Goal: Information Seeking & Learning: Learn about a topic

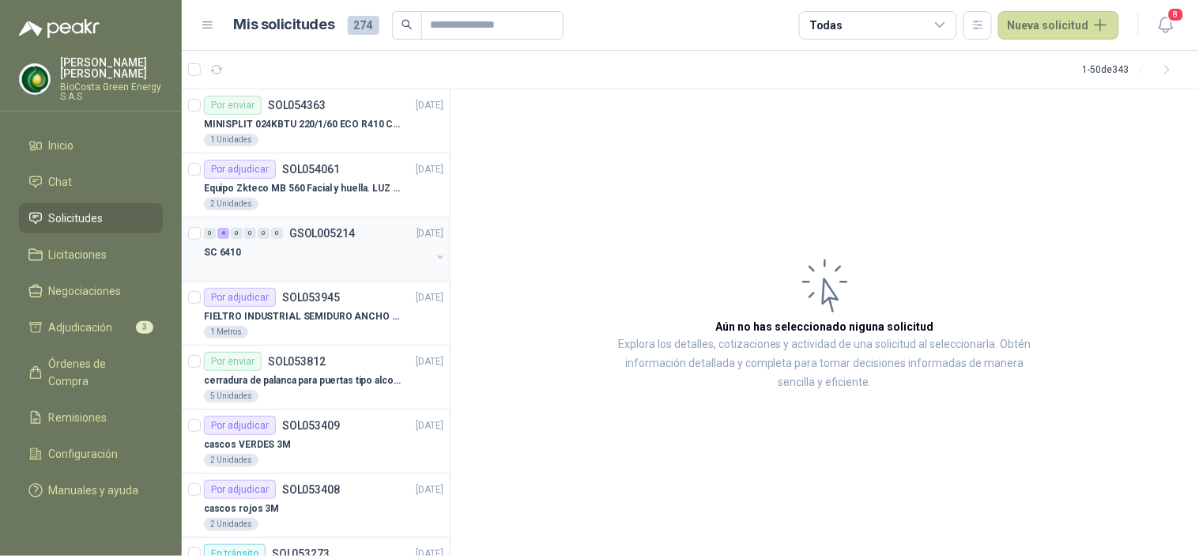
click at [292, 243] on div "SC 6410" at bounding box center [317, 252] width 227 height 19
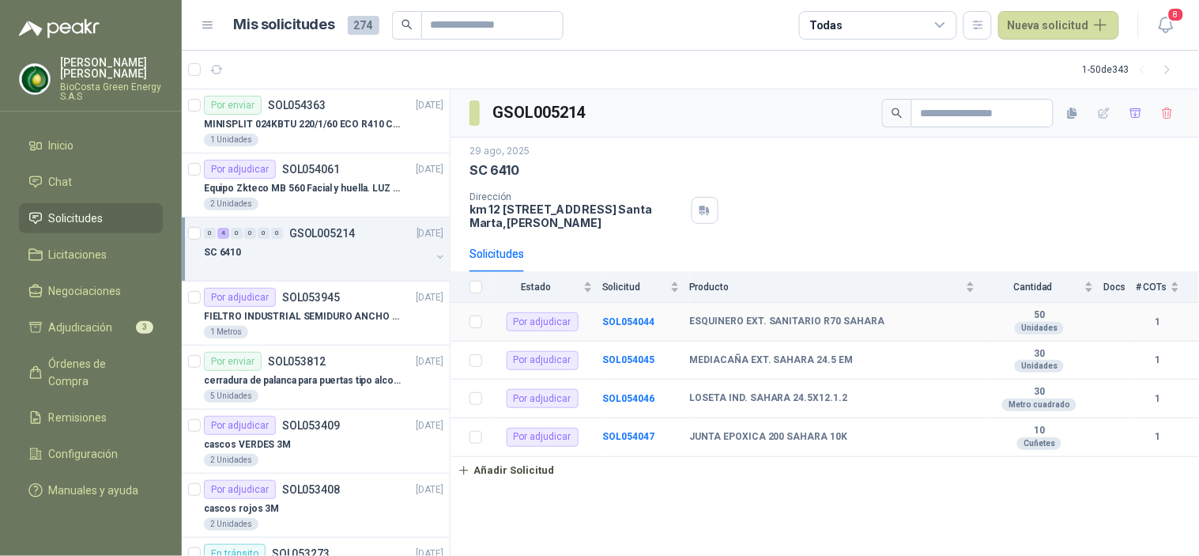
click at [632, 314] on td "SOL054044" at bounding box center [645, 322] width 87 height 39
click at [641, 321] on b "SOL054044" at bounding box center [628, 321] width 52 height 11
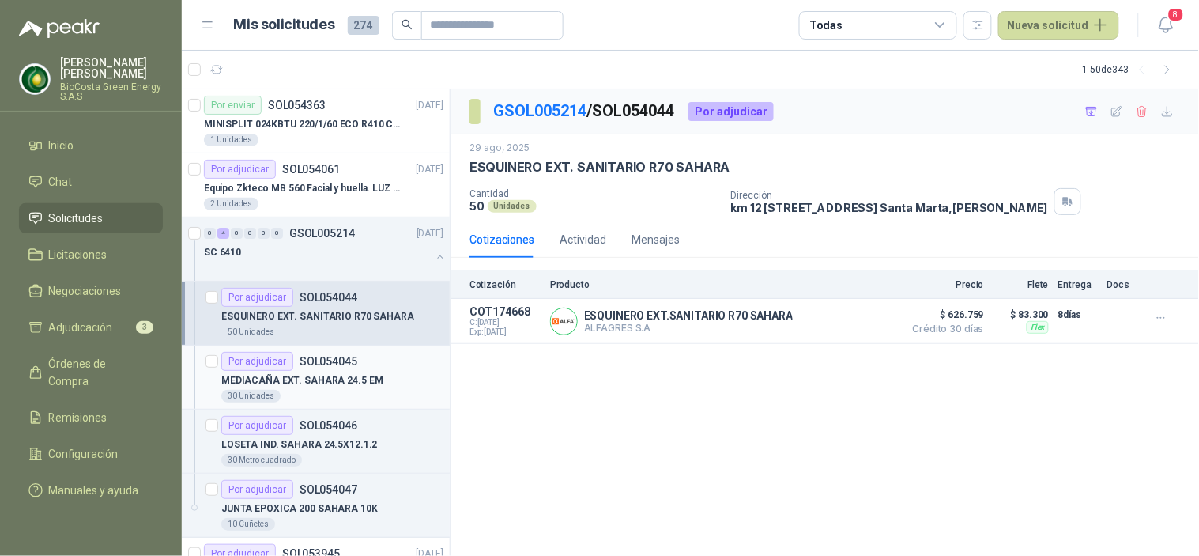
click at [302, 377] on p "MEDIACAÑA EXT. SAHARA 24.5 EM" at bounding box center [302, 380] width 162 height 15
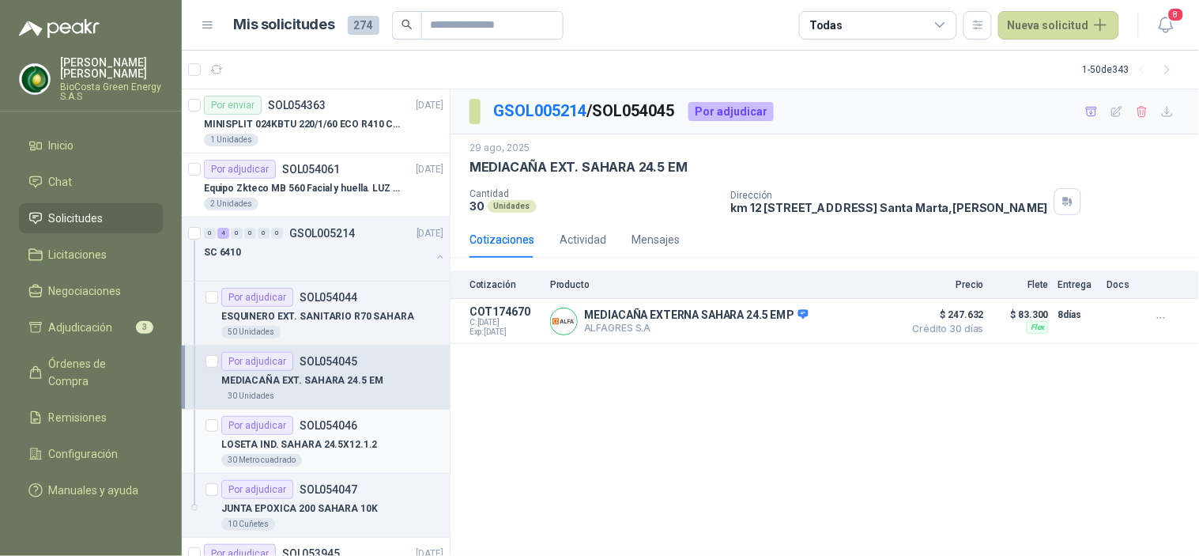
click at [322, 428] on p "SOL054046" at bounding box center [328, 425] width 58 height 11
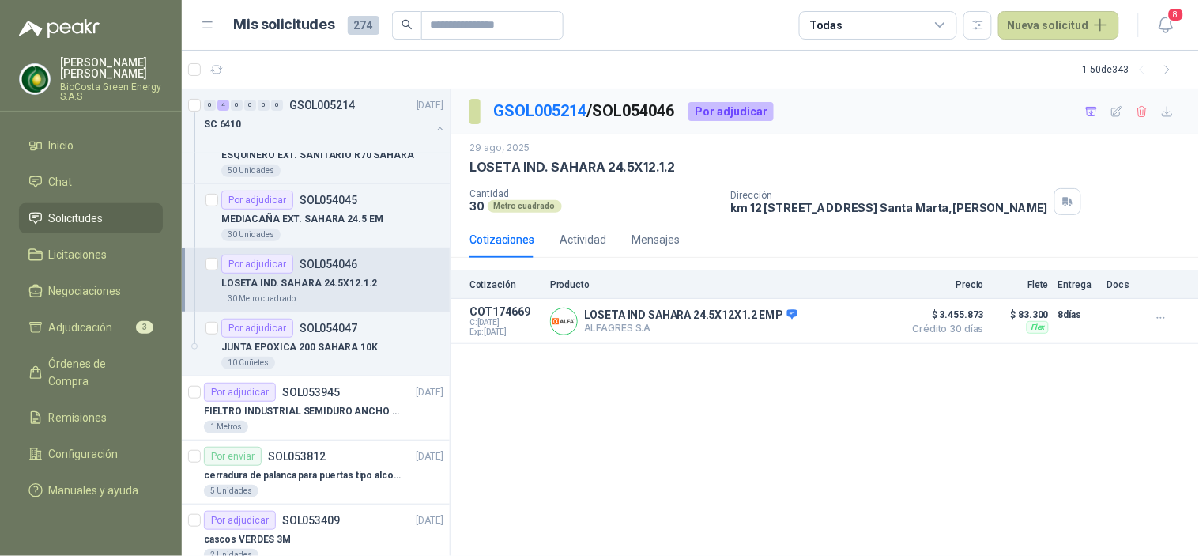
scroll to position [175, 0]
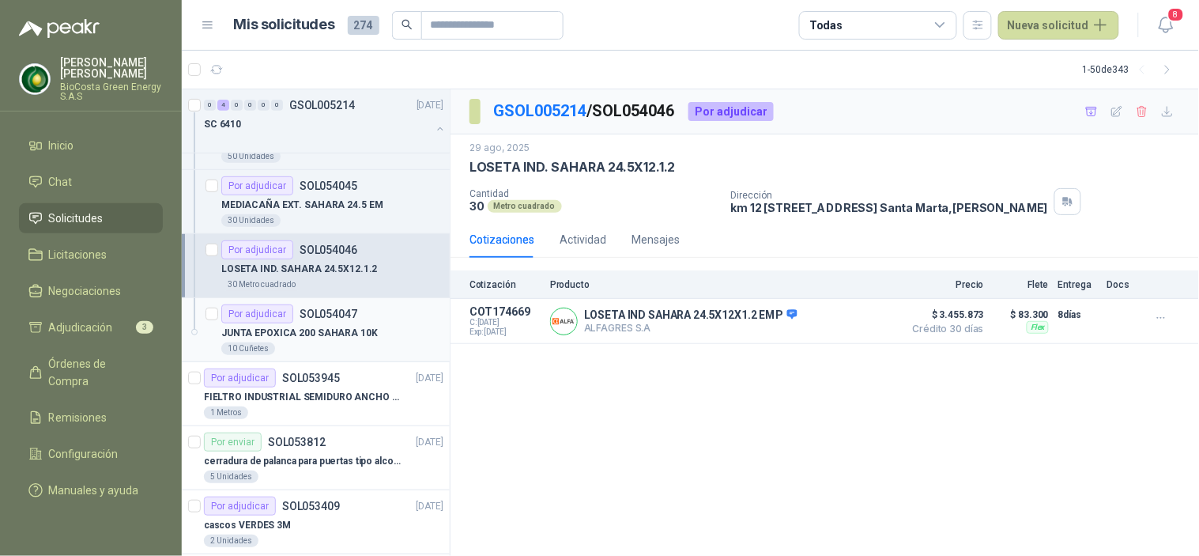
click at [251, 336] on p "JUNTA EPOXICA 200 SAHARA 10K" at bounding box center [299, 333] width 156 height 15
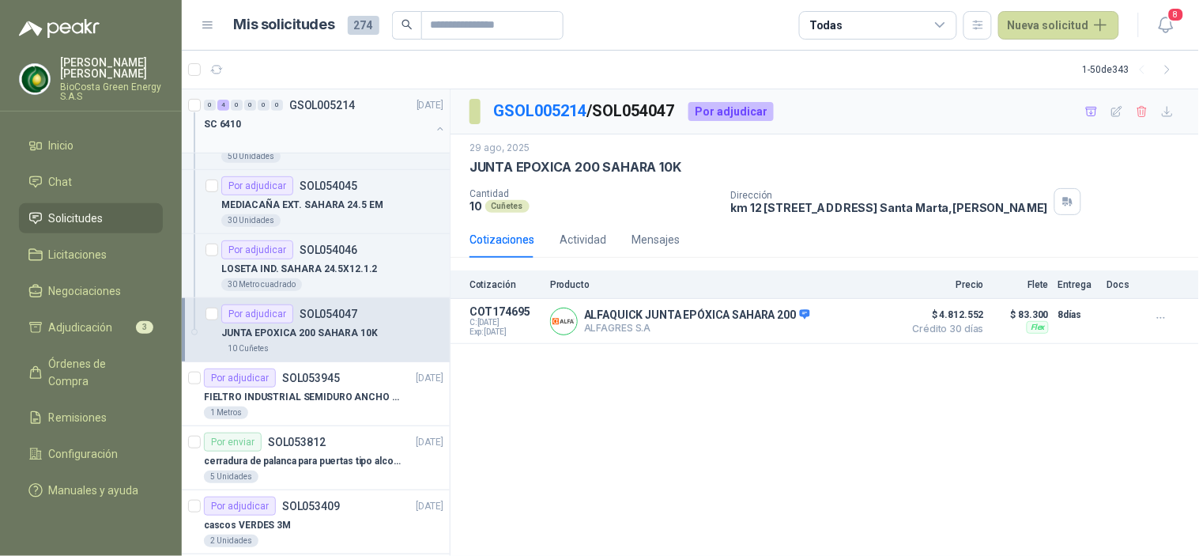
click at [243, 119] on div "SC 6410" at bounding box center [317, 124] width 227 height 19
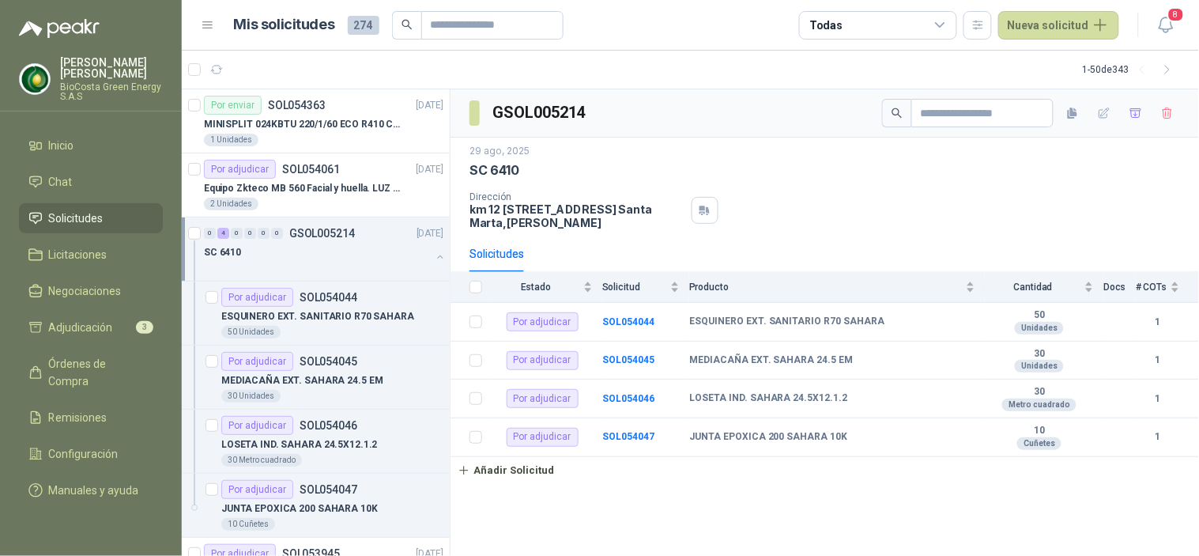
click at [198, 259] on div at bounding box center [196, 249] width 16 height 51
click at [185, 259] on div "0 4 0 0 0 0 GSOL005214 [DATE] SC 6410" at bounding box center [316, 249] width 268 height 64
click at [179, 266] on ul "Inicio Chat Solicitudes Licitaciones Negociaciones Adjudicación 3 Órdenes de Co…" at bounding box center [91, 320] width 182 height 381
click at [303, 245] on div "SC 6410" at bounding box center [317, 252] width 227 height 19
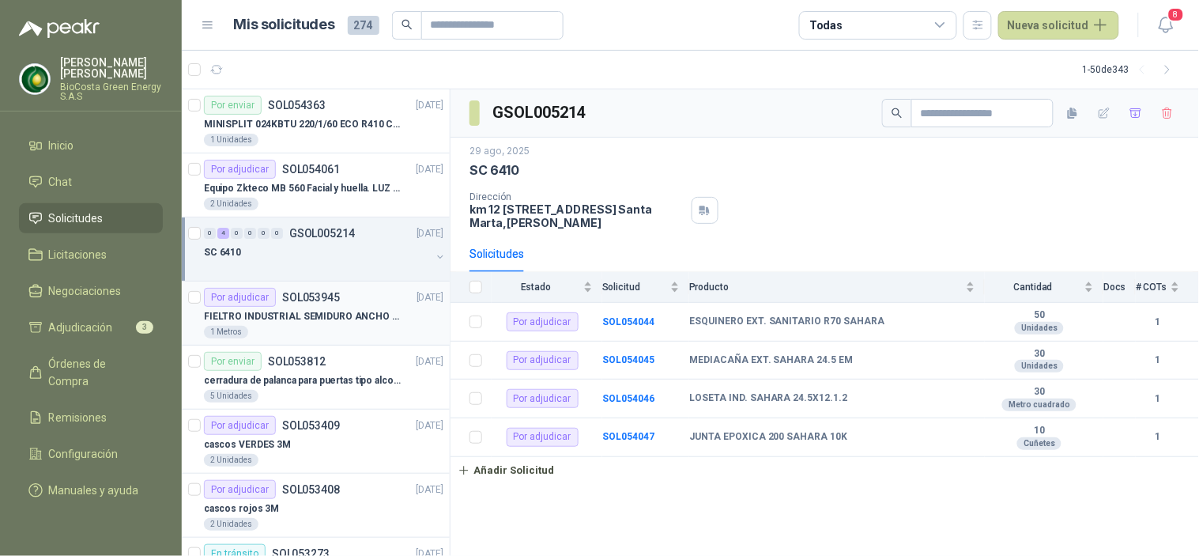
click at [319, 302] on p "SOL053945" at bounding box center [311, 297] width 58 height 11
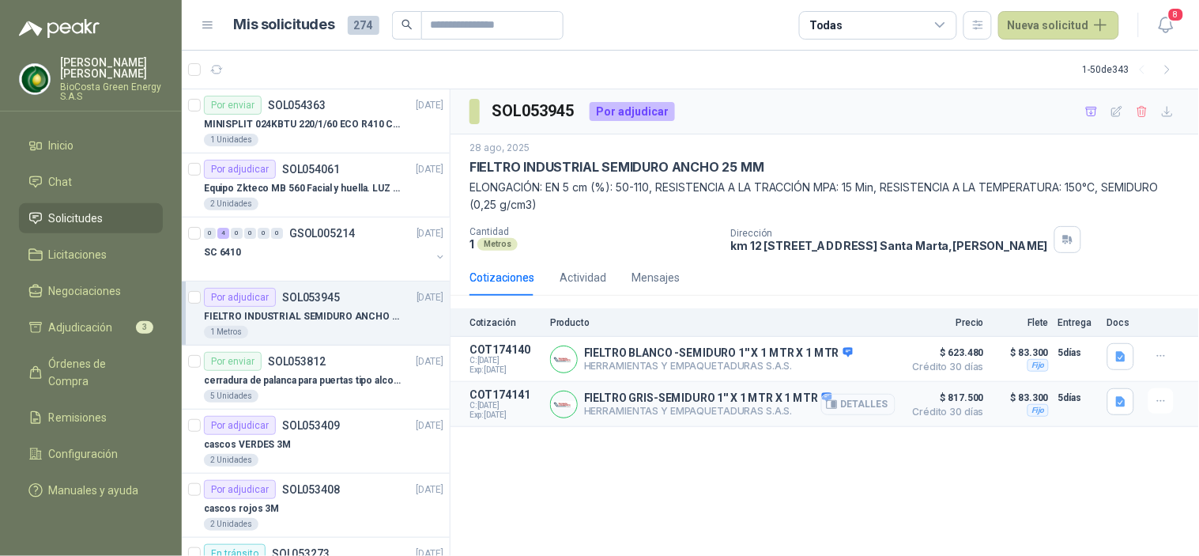
click at [878, 405] on button "Detalles" at bounding box center [858, 404] width 74 height 21
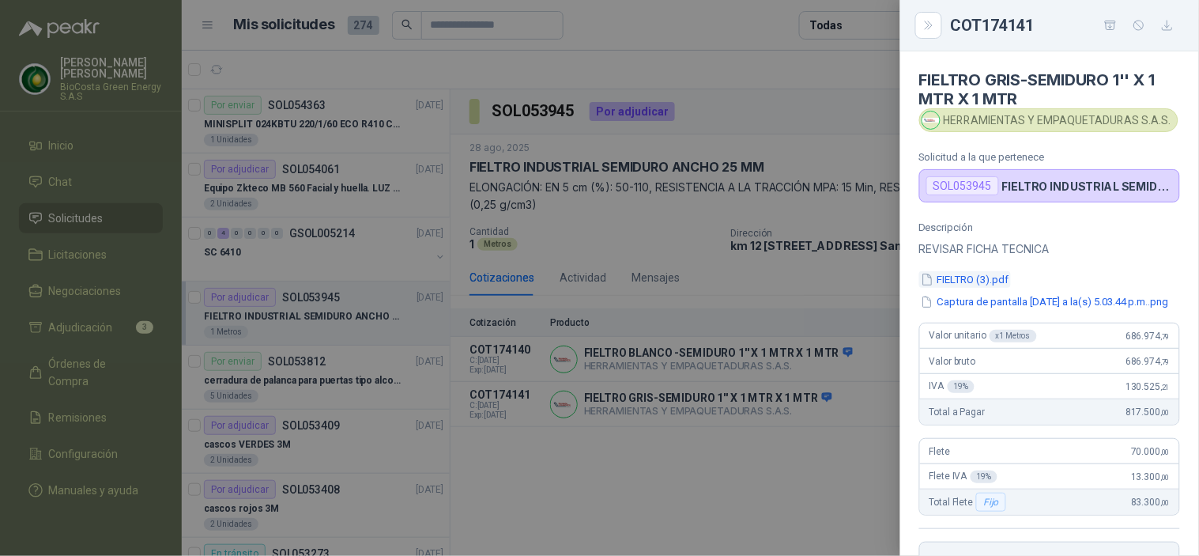
click at [983, 283] on button "FIELTRO (3).pdf" at bounding box center [965, 279] width 92 height 17
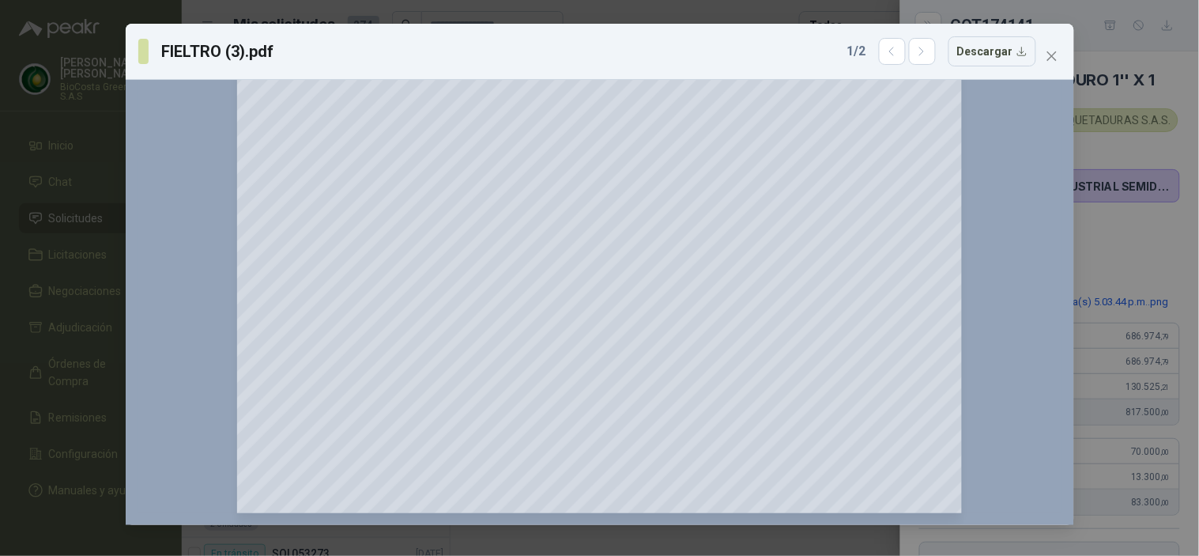
scroll to position [343, 0]
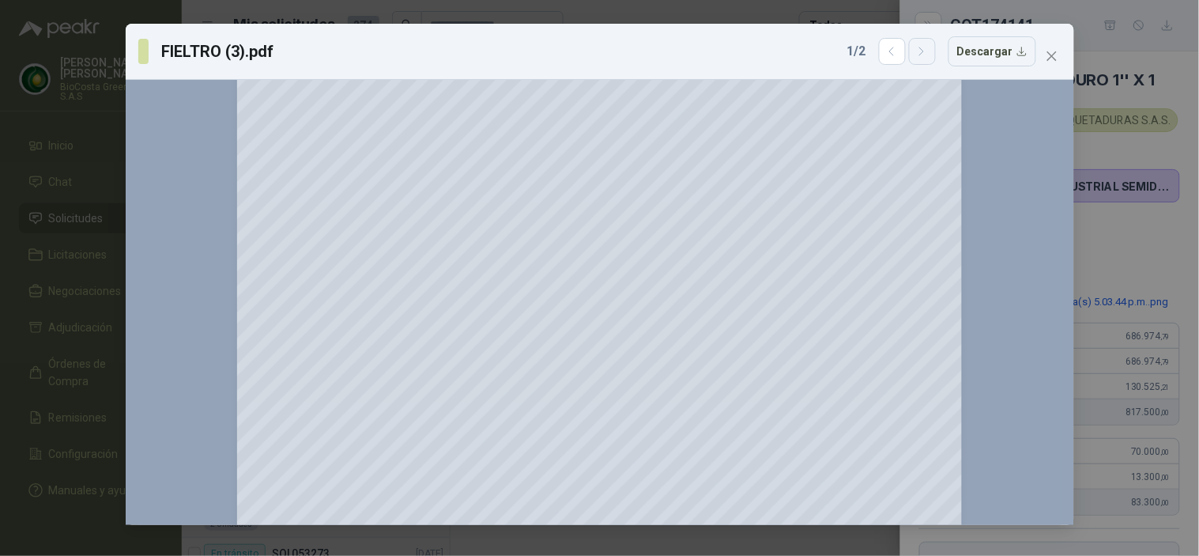
click at [921, 57] on icon "button" at bounding box center [921, 51] width 13 height 13
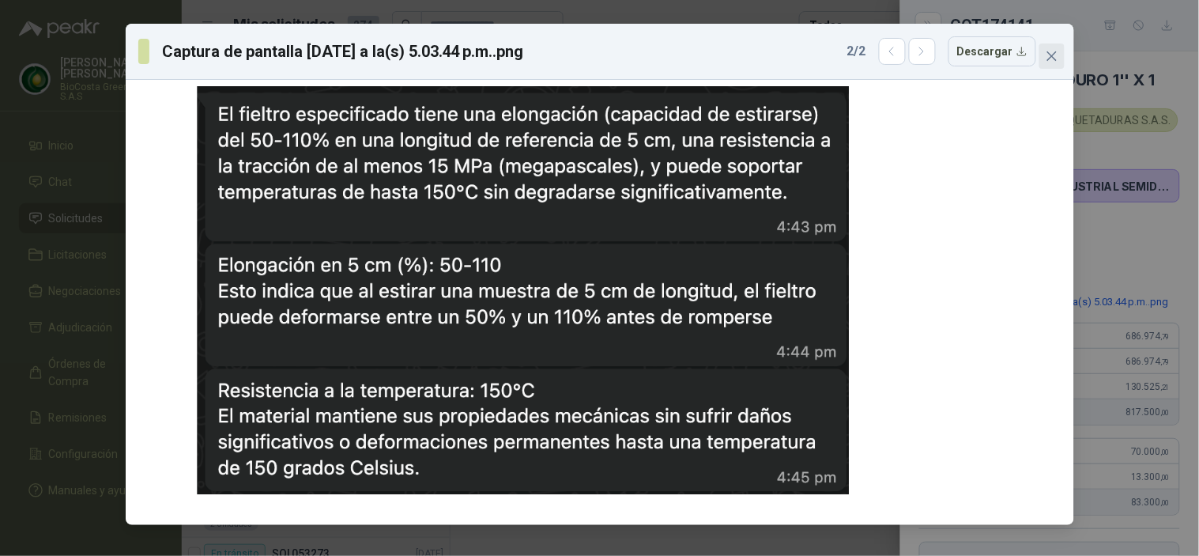
click at [1053, 66] on button "Close" at bounding box center [1051, 55] width 25 height 25
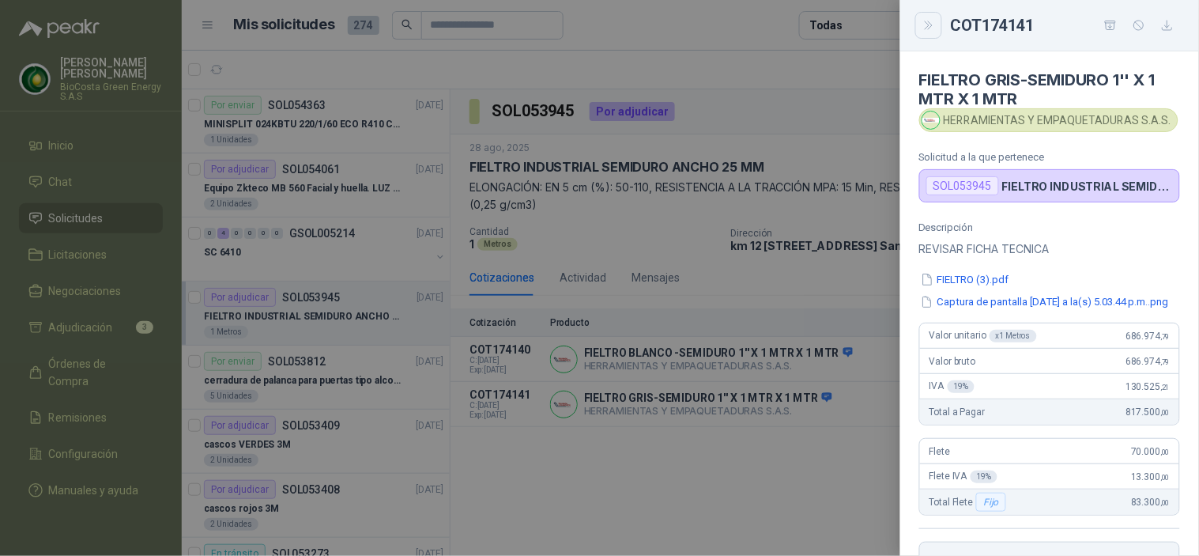
click at [930, 27] on icon "Close" at bounding box center [928, 25] width 13 height 13
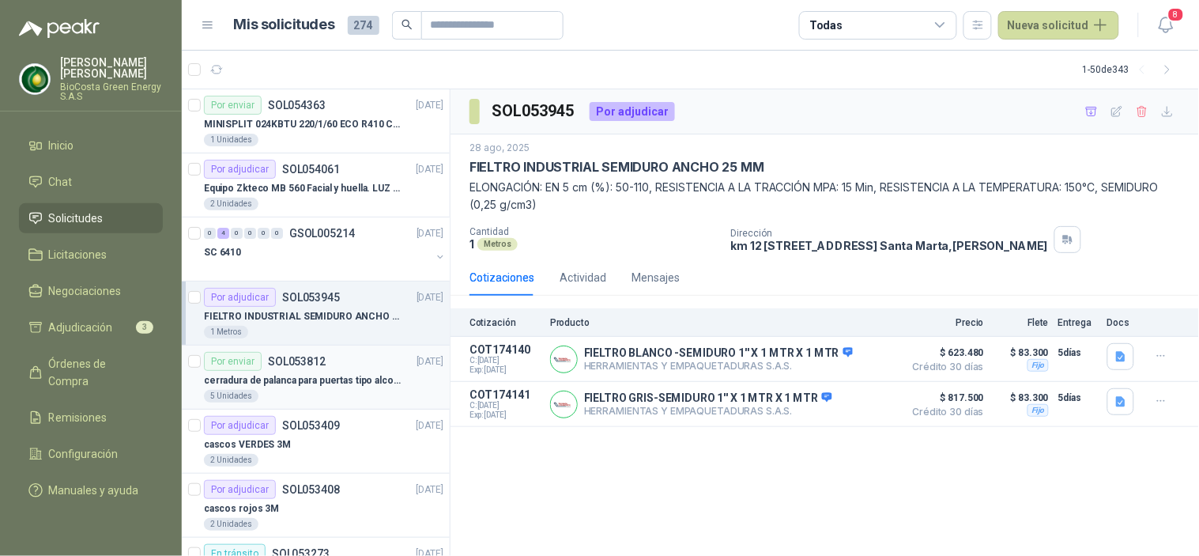
click at [318, 371] on div "cerradura de palanca para puertas tipo alcoba marca yale" at bounding box center [323, 380] width 239 height 19
